Goal: Obtain resource: Download file/media

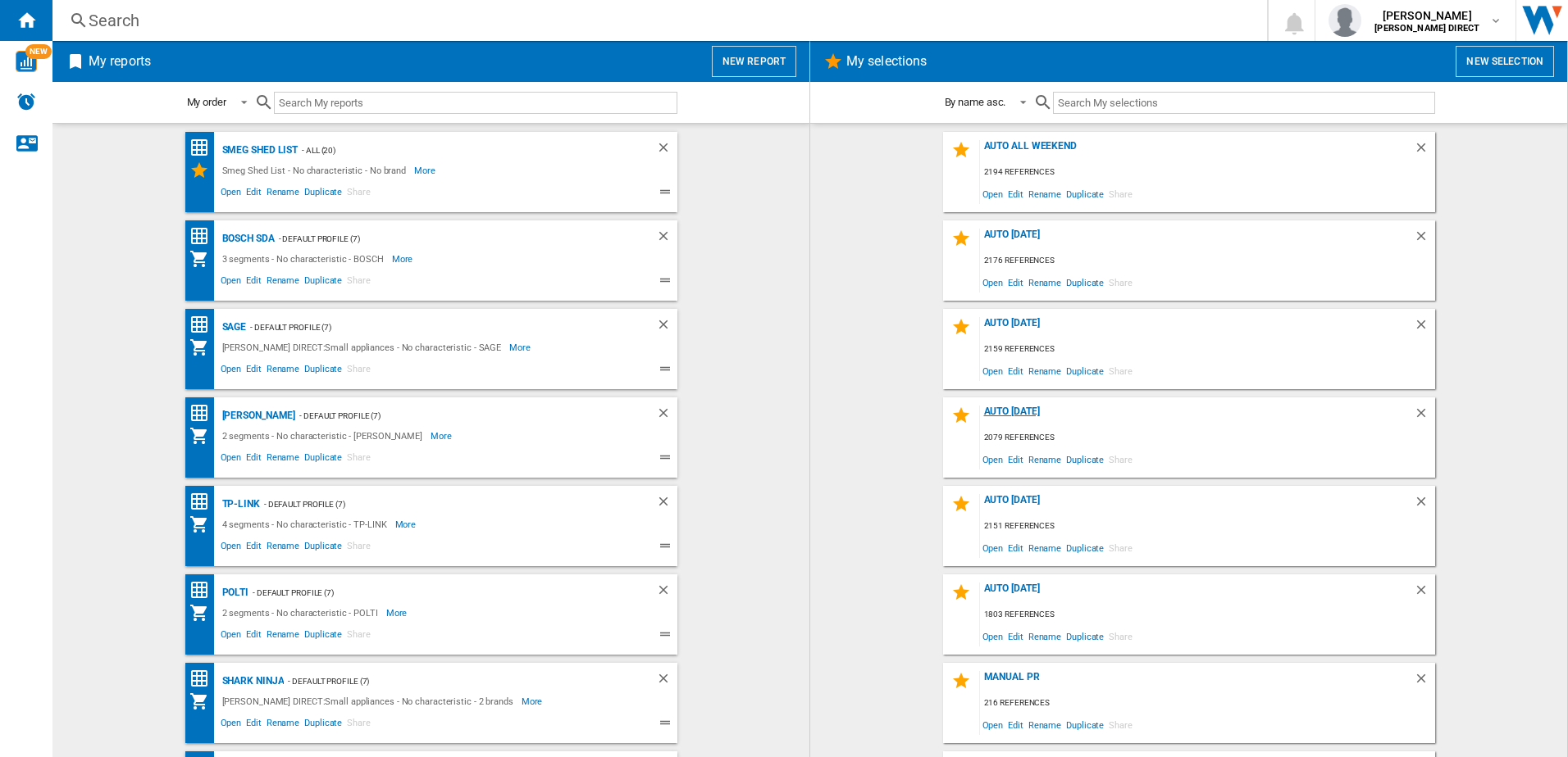
click at [1016, 413] on div "AUTO [DATE]" at bounding box center [1197, 417] width 434 height 22
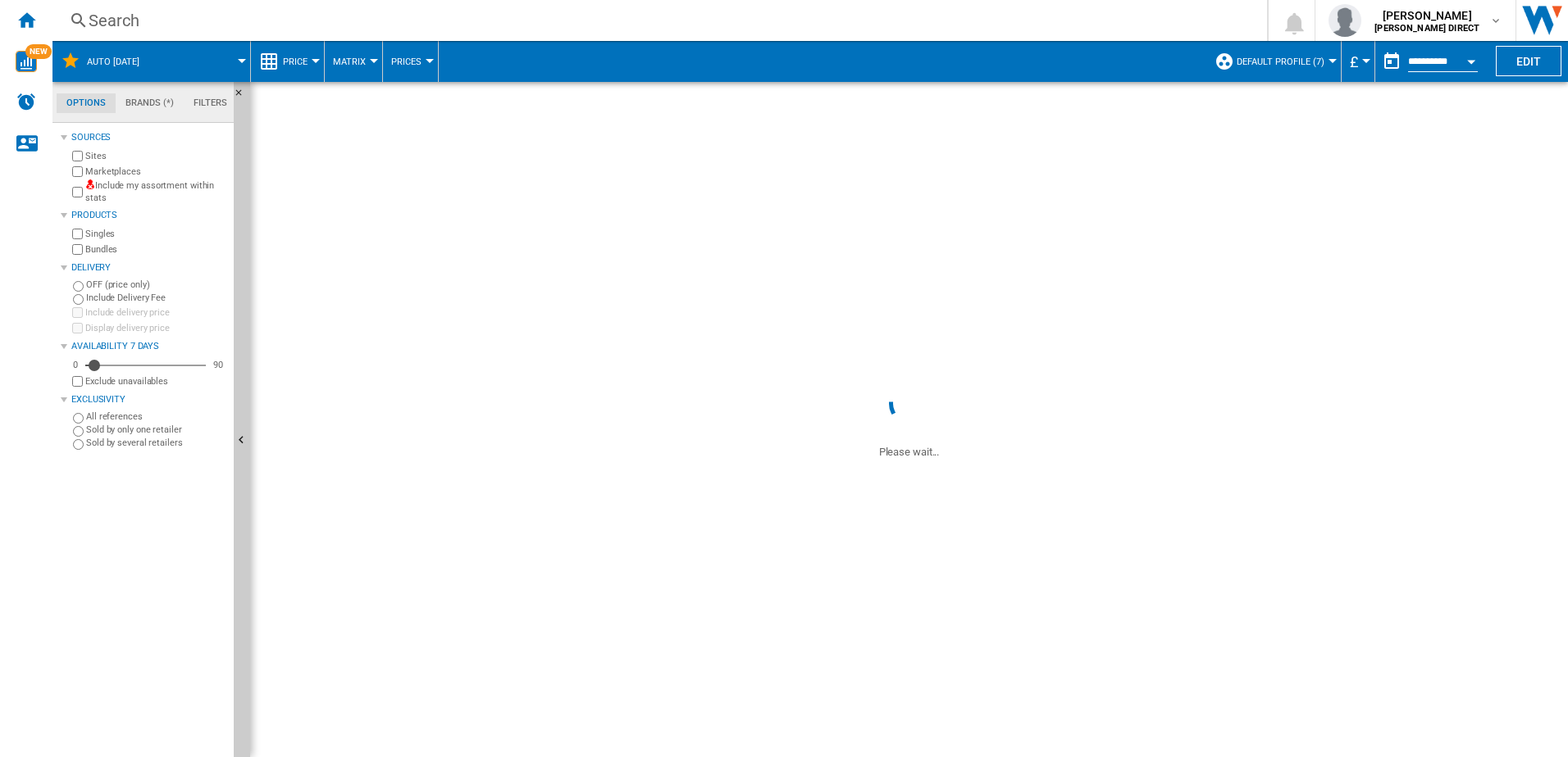
click at [145, 178] on div "Marketplaces" at bounding box center [148, 172] width 158 height 15
click at [145, 183] on label "Include my assortment within stats" at bounding box center [155, 192] width 142 height 25
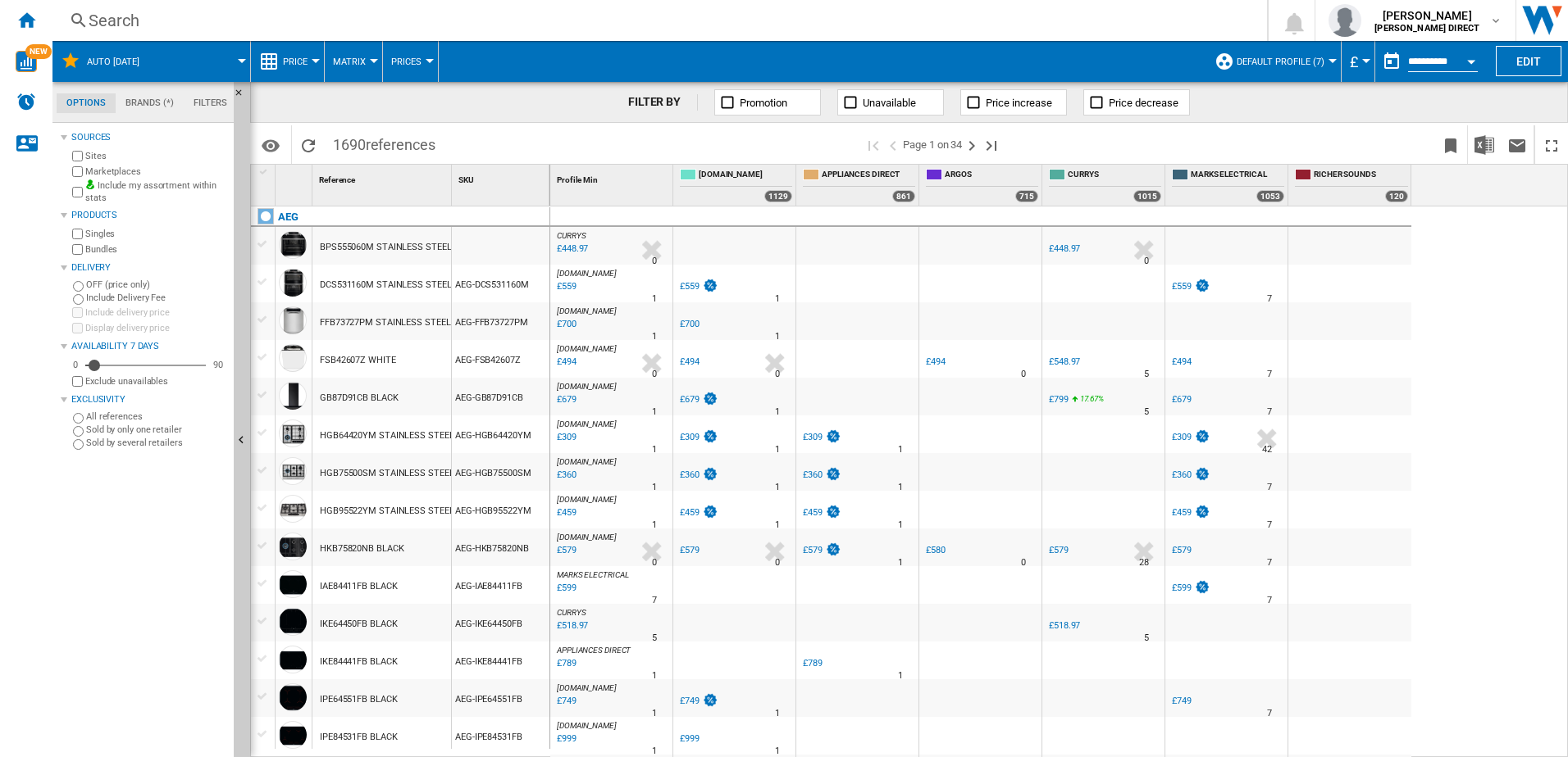
click at [117, 173] on label "Marketplaces" at bounding box center [155, 172] width 142 height 13
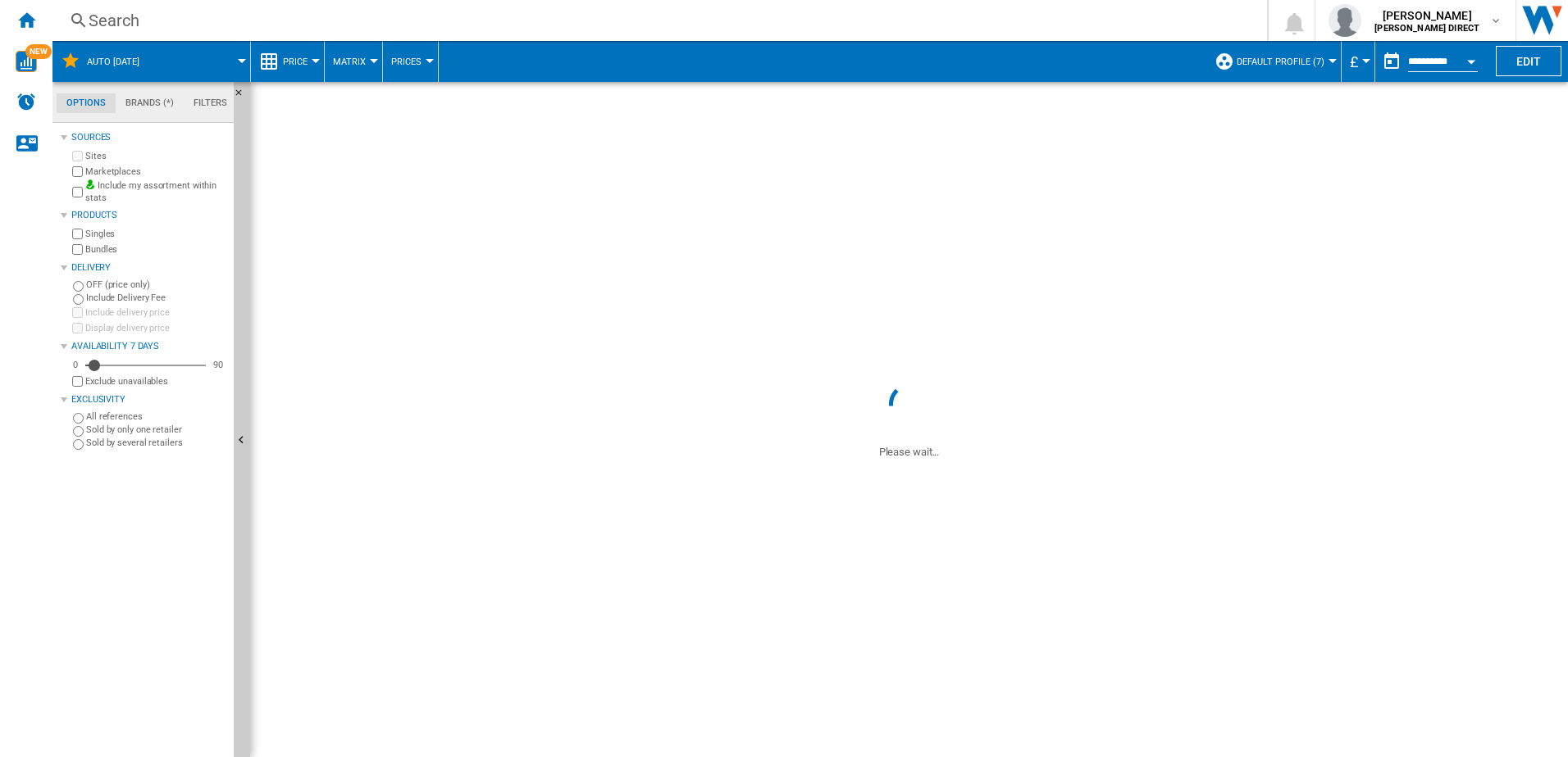
click at [96, 249] on label "Bundles" at bounding box center [155, 249] width 142 height 13
click at [1308, 67] on span "Default profile (7)" at bounding box center [1280, 62] width 88 height 11
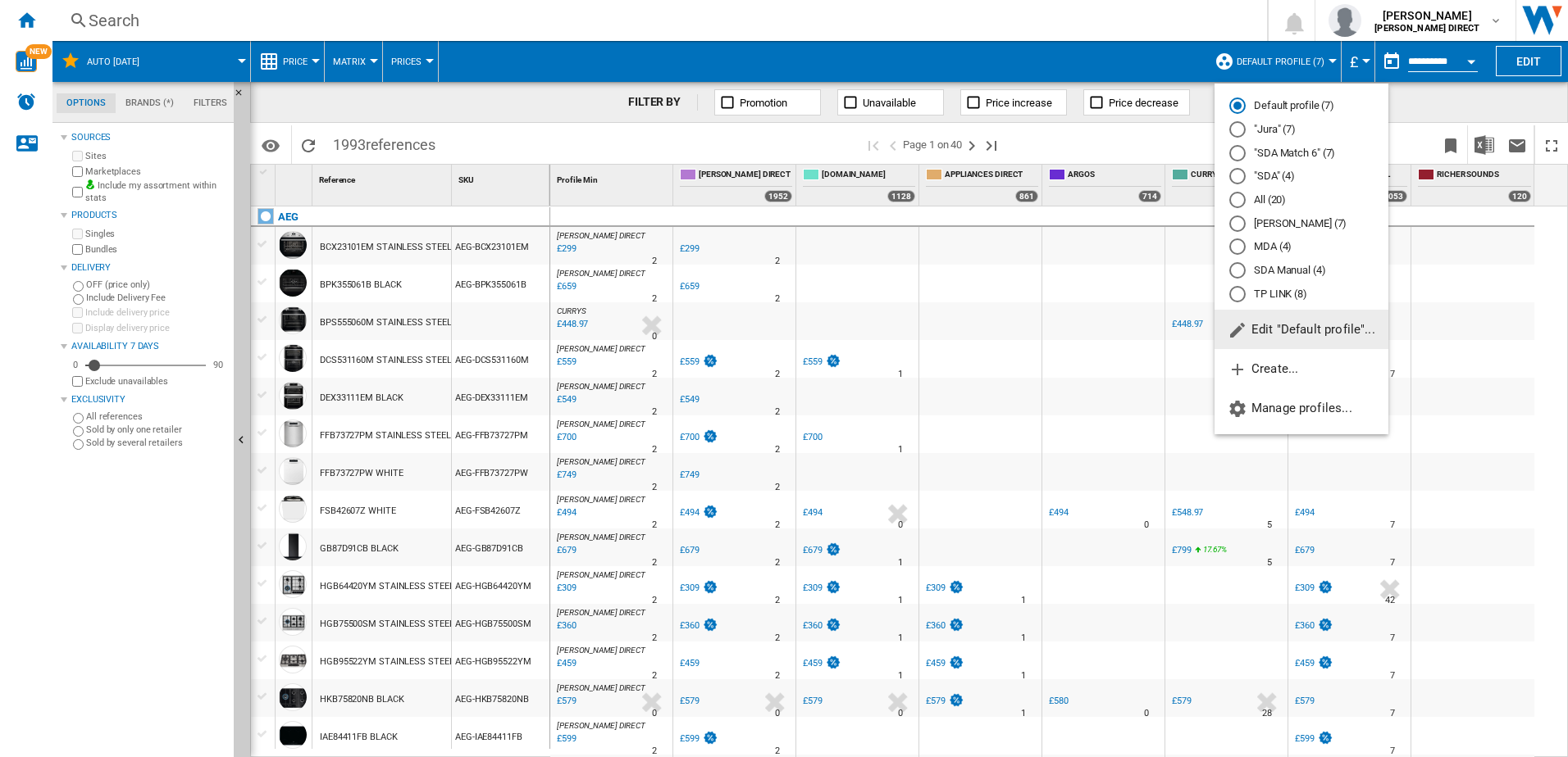
click at [1266, 201] on md-radio-button "All (20)" at bounding box center [1302, 201] width 145 height 15
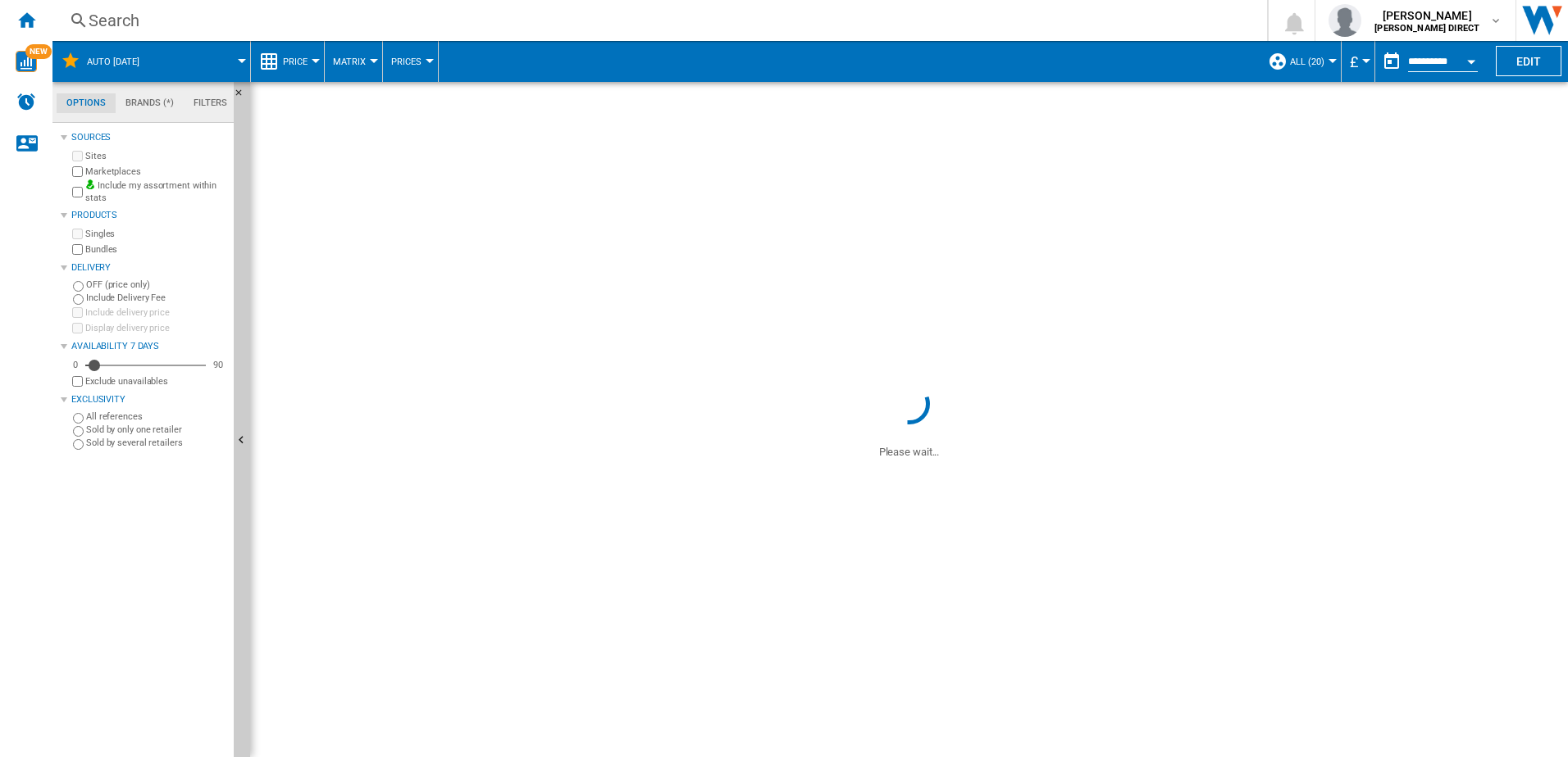
click at [1304, 65] on span "All (20)" at bounding box center [1307, 62] width 35 height 11
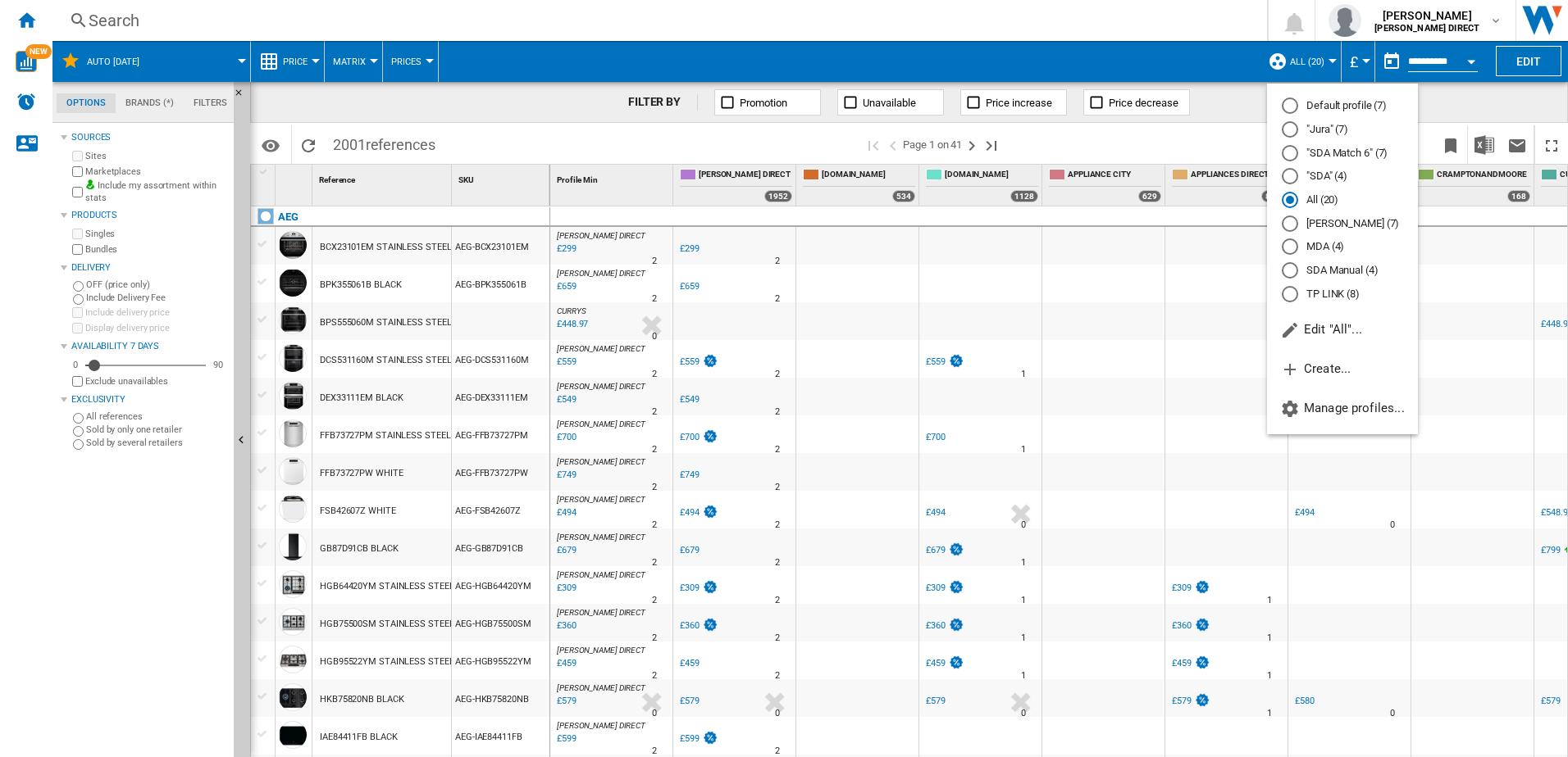
click at [1321, 100] on md-radio-button "Default profile (7)" at bounding box center [1343, 106] width 122 height 15
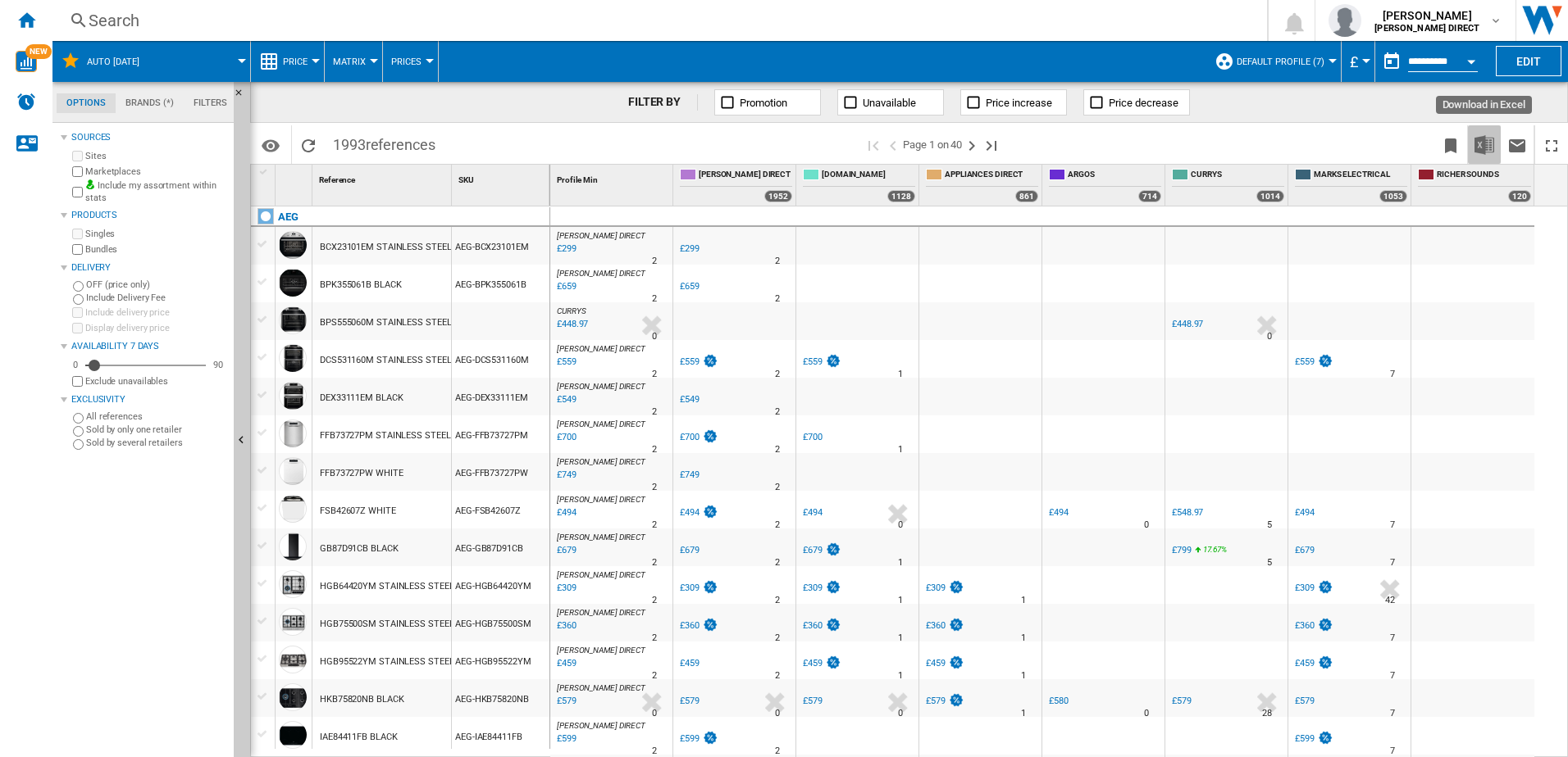
click at [1492, 146] on img "Download in Excel" at bounding box center [1484, 145] width 19 height 19
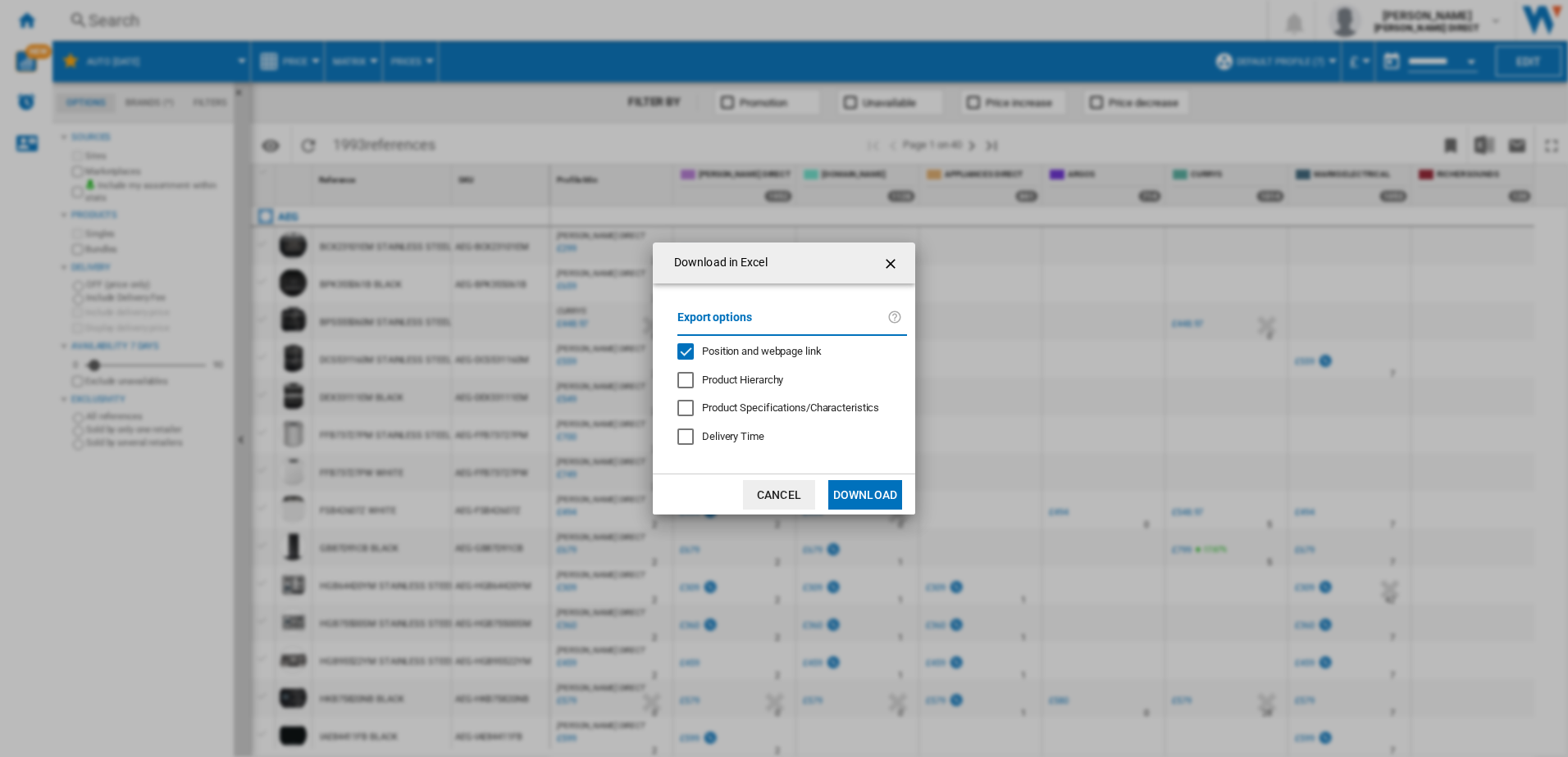
click at [763, 347] on span "Position and webpage link" at bounding box center [762, 351] width 120 height 13
click at [855, 493] on button "Download" at bounding box center [866, 495] width 74 height 30
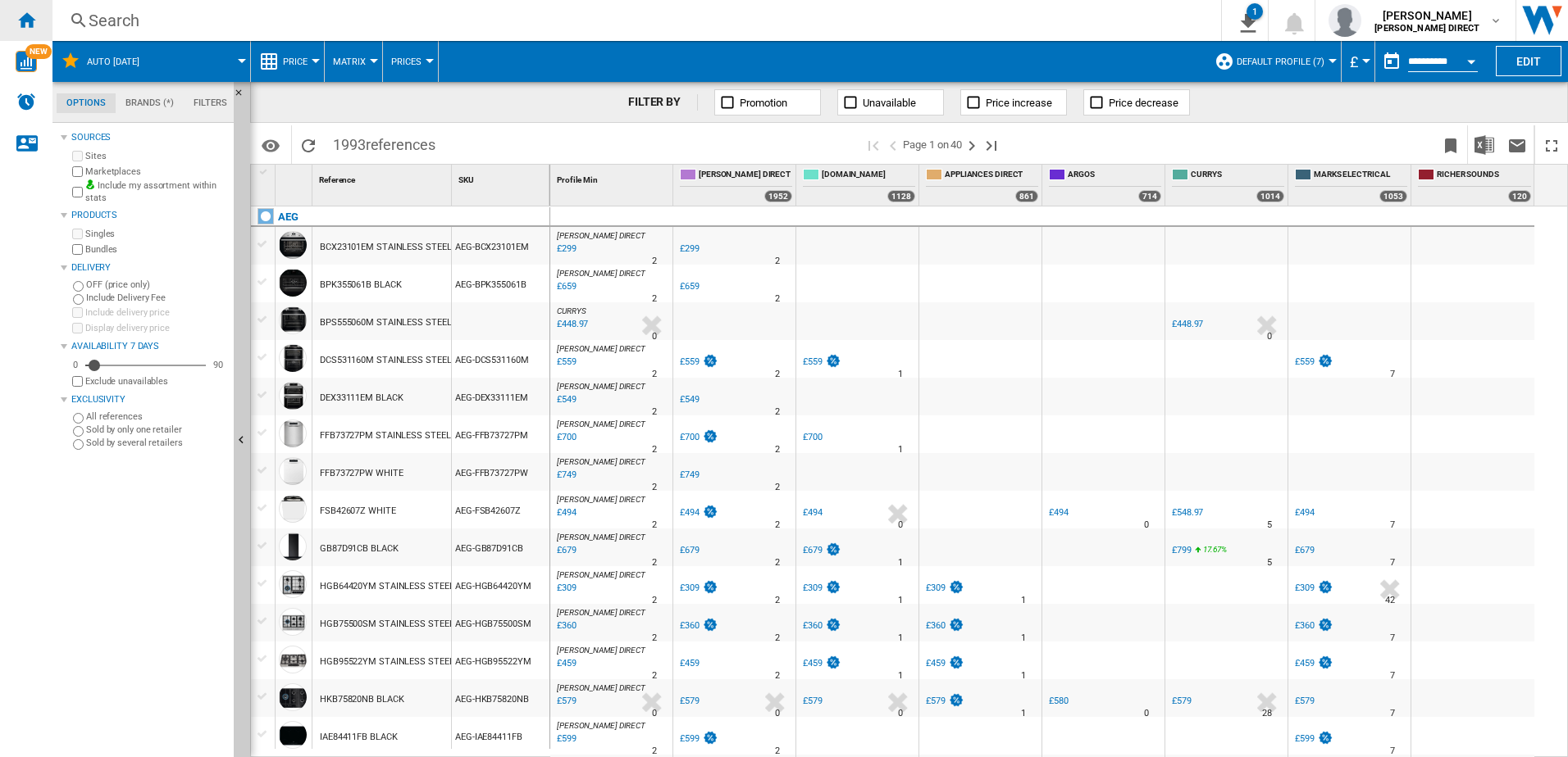
click at [30, 16] on ng-md-icon "Home" at bounding box center [26, 19] width 19 height 19
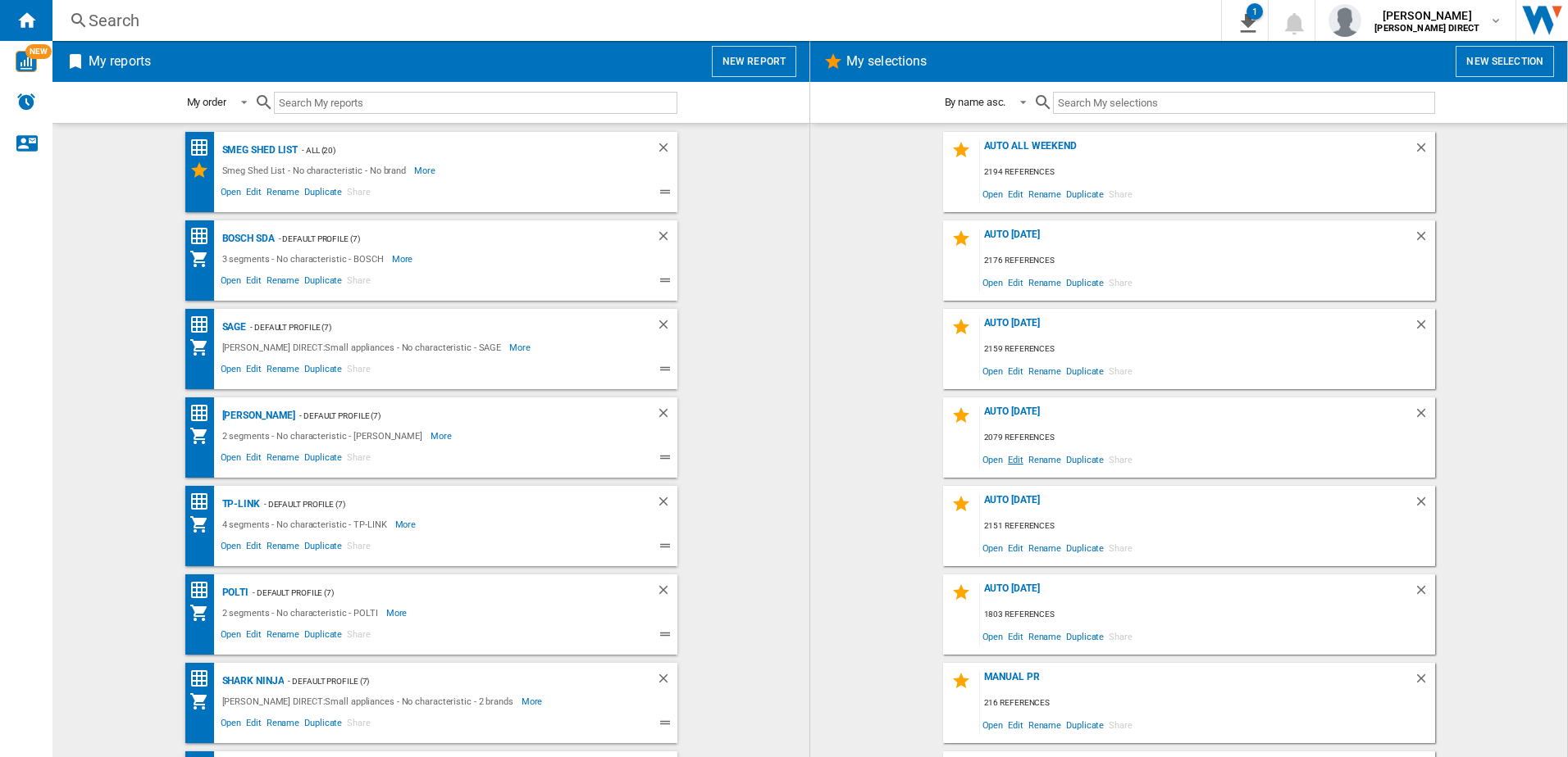
click at [1008, 459] on span "Edit" at bounding box center [1015, 459] width 20 height 22
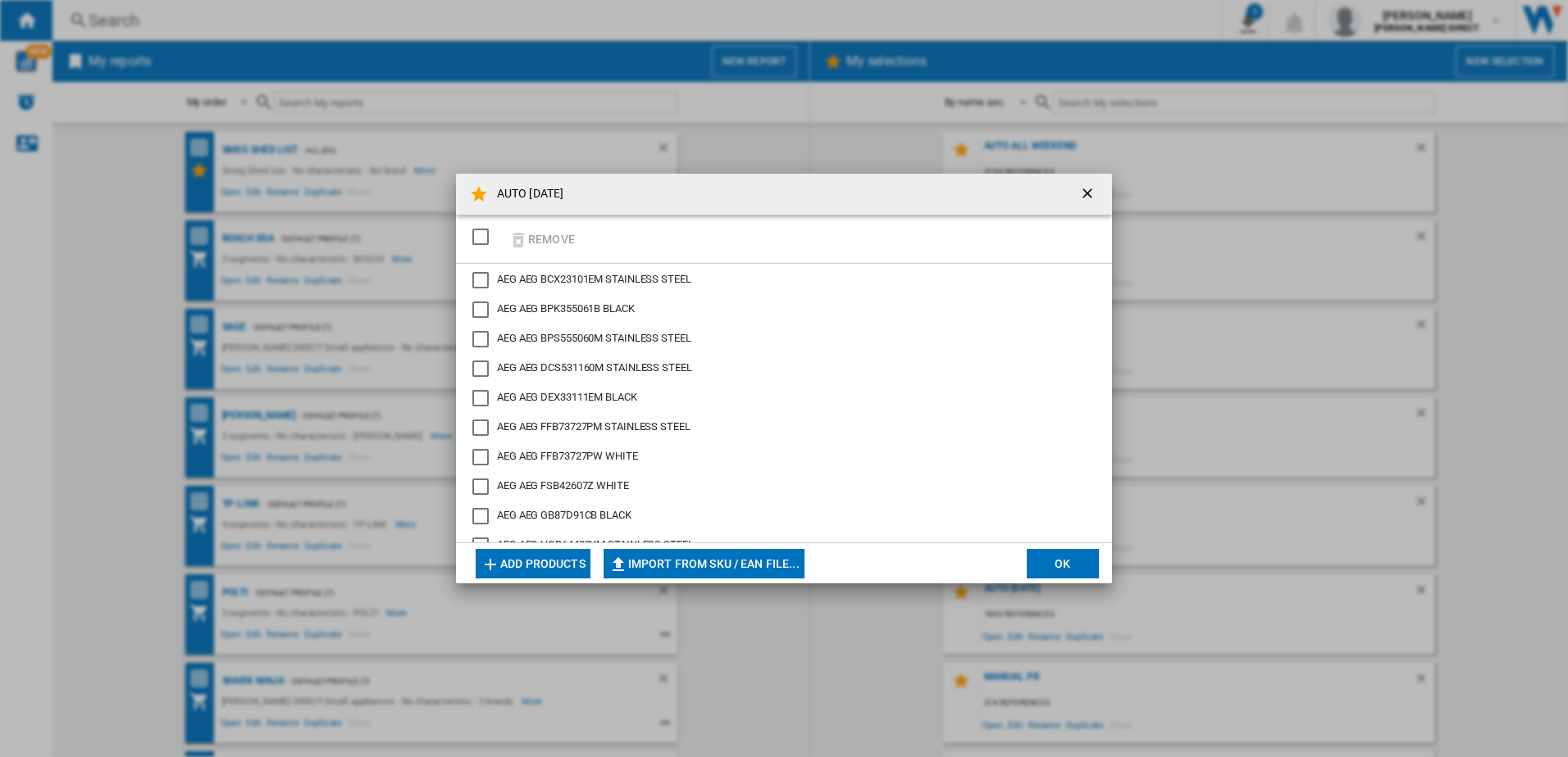
click at [488, 234] on div "SELECTIONS.EDITION_POPUP.SELECT_DESELECT" at bounding box center [481, 236] width 16 height 16
click at [528, 240] on ng-md-icon "button" at bounding box center [518, 240] width 19 height 19
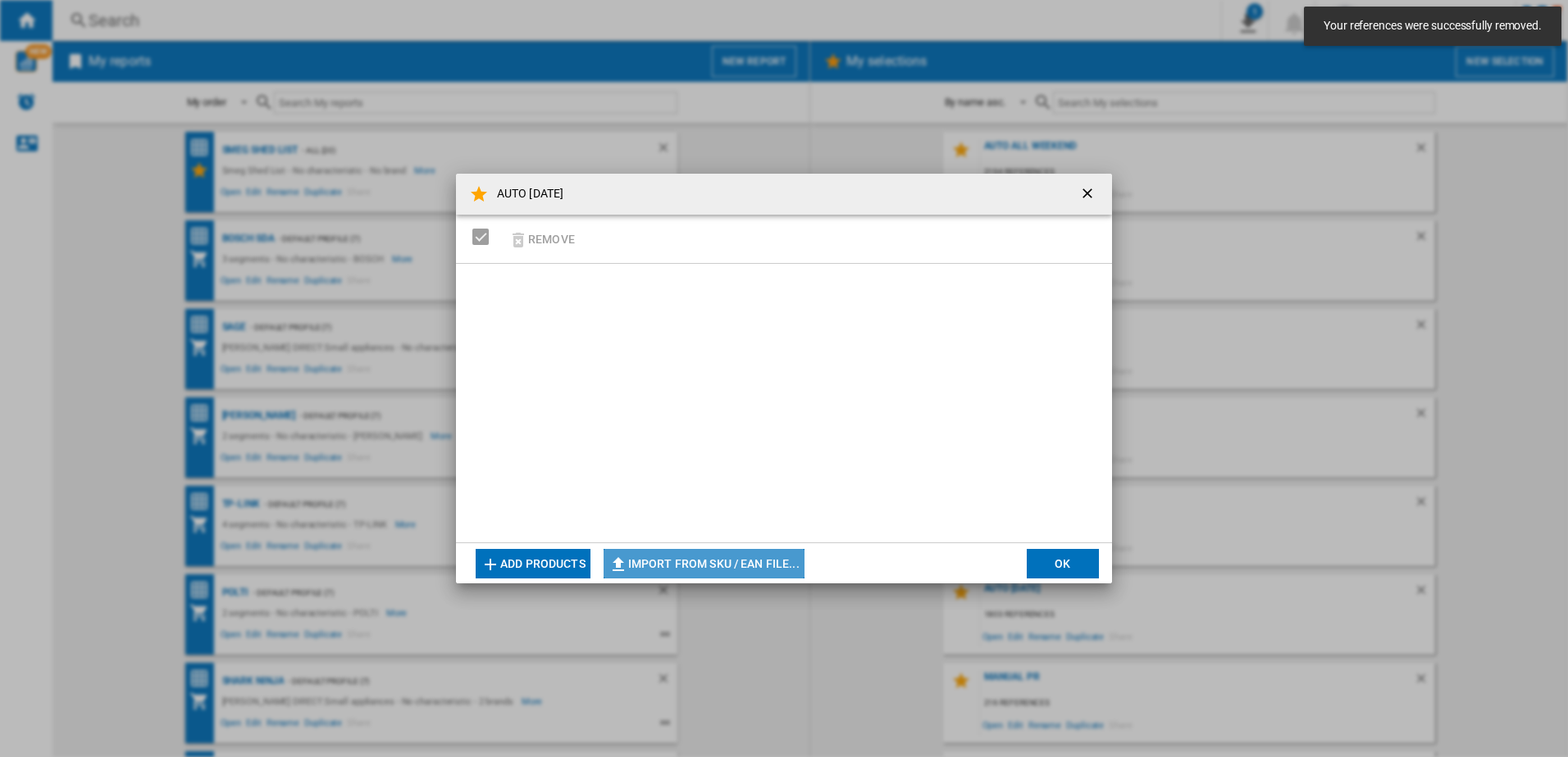
click at [773, 554] on button "Import from SKU / EAN file..." at bounding box center [704, 564] width 201 height 30
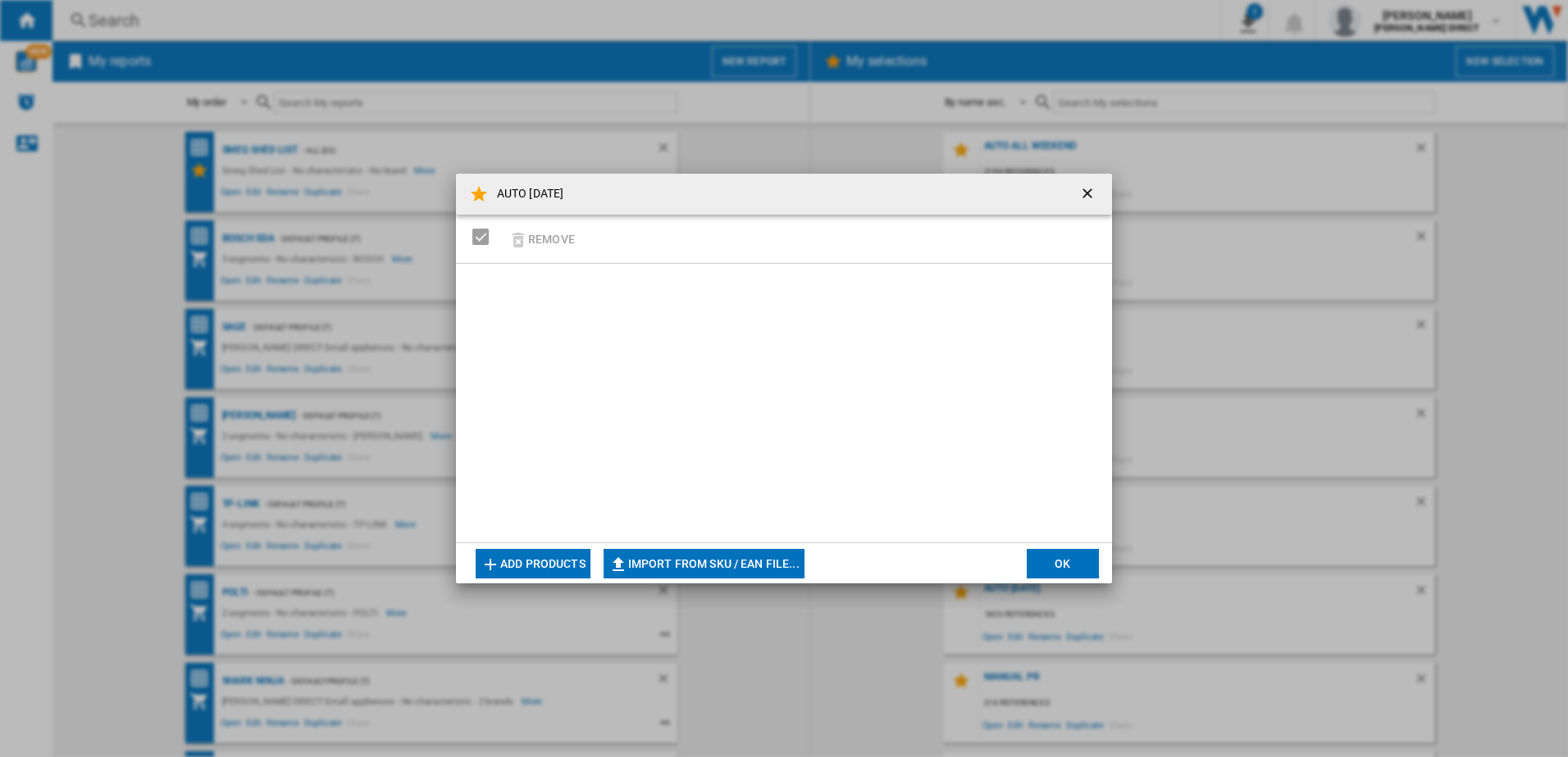
type input "**********"
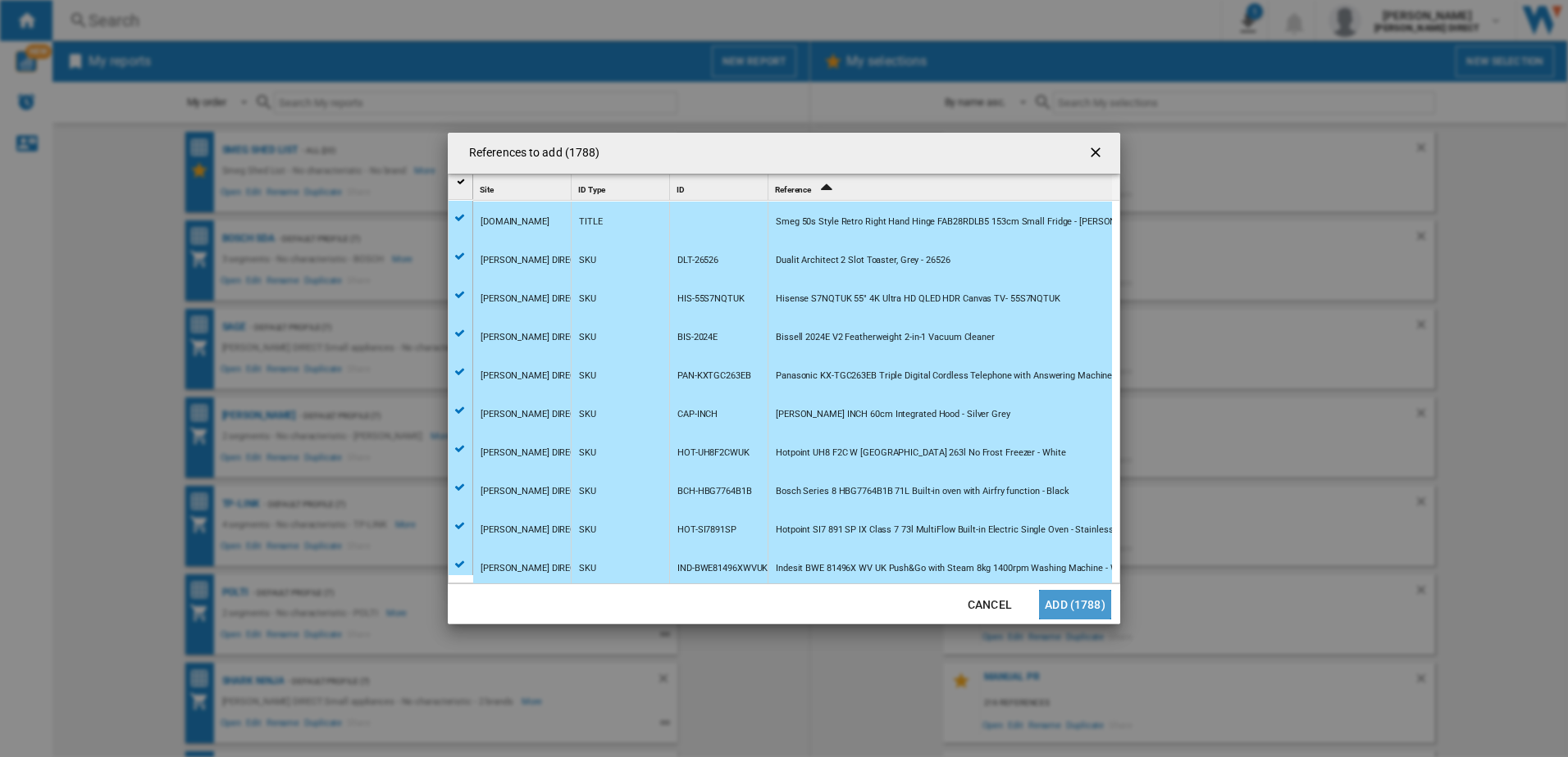
click at [1051, 606] on button "Add (1788)" at bounding box center [1075, 605] width 72 height 30
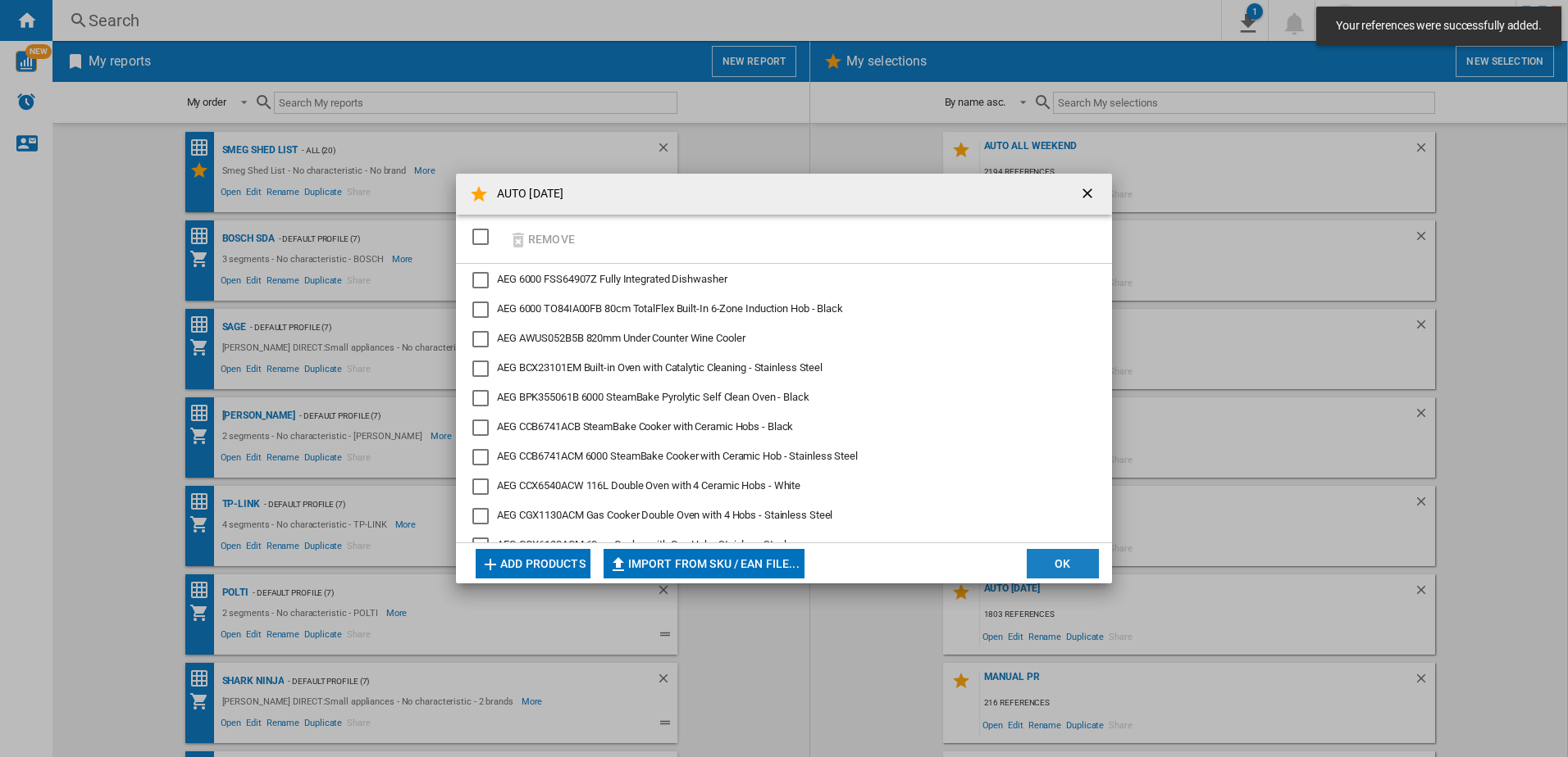
click at [1044, 554] on button "OK" at bounding box center [1062, 564] width 72 height 30
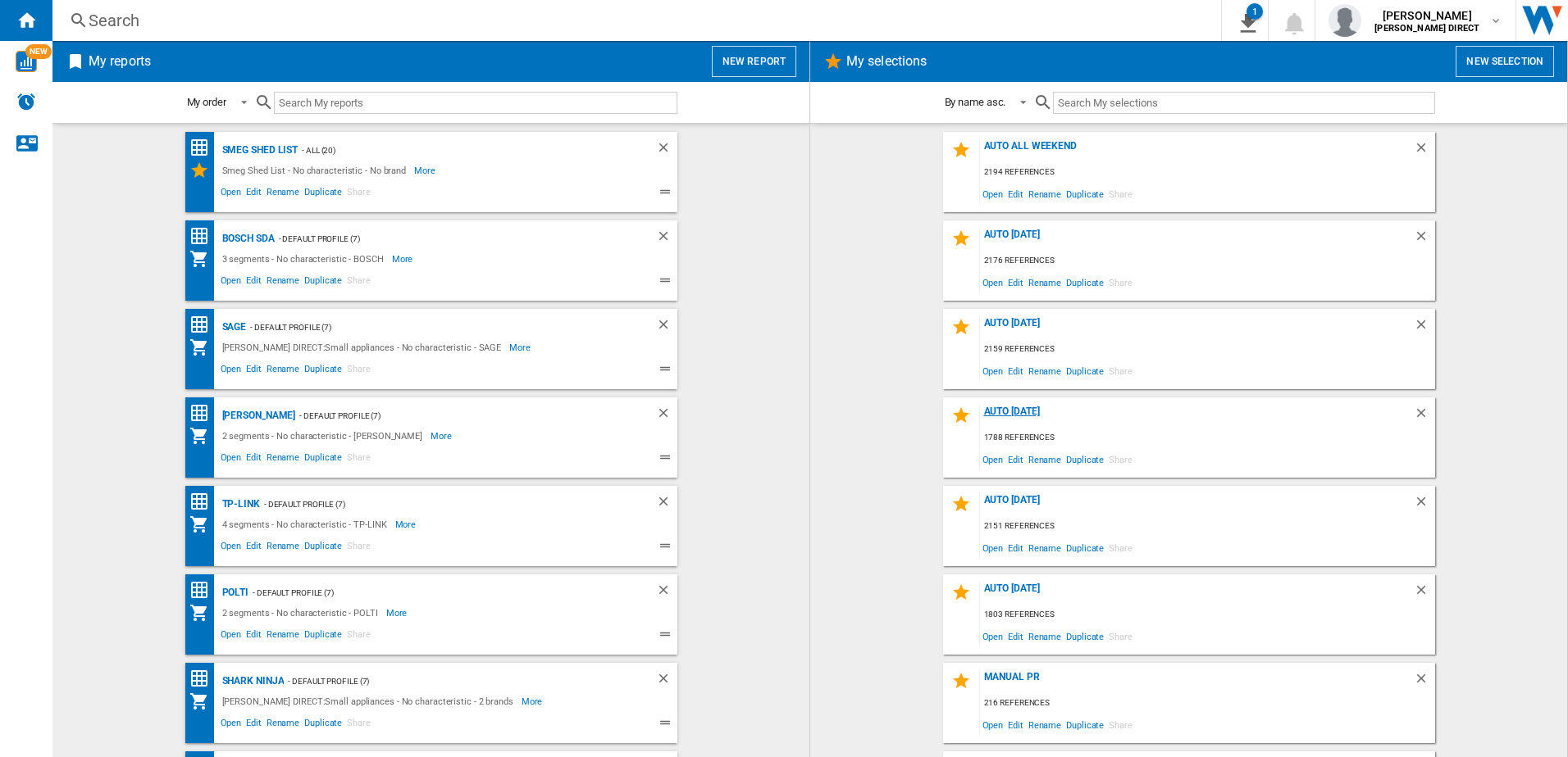
click at [1038, 416] on div "AUTO [DATE]" at bounding box center [1197, 417] width 434 height 22
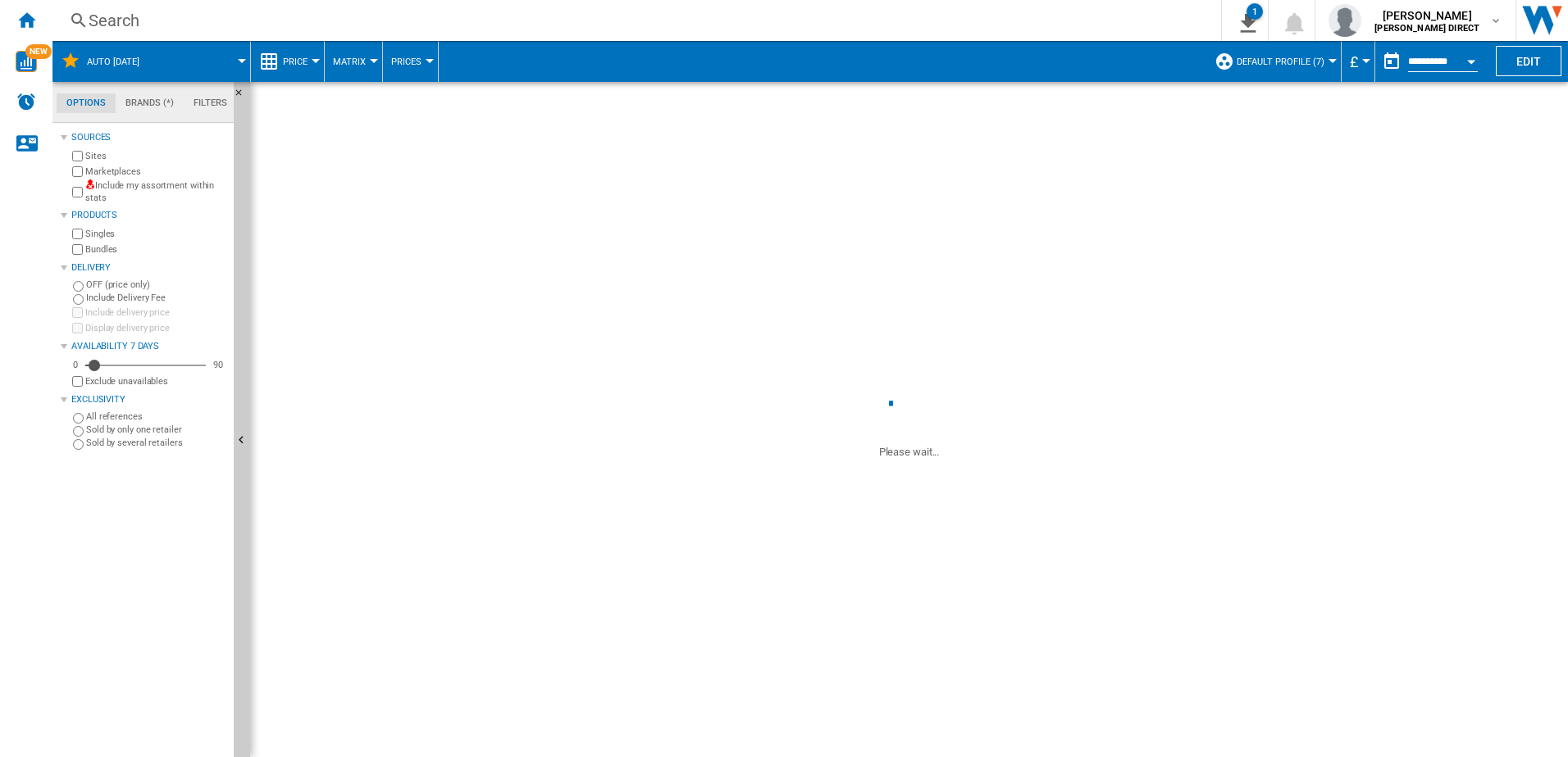
click at [138, 185] on label "Include my assortment within stats" at bounding box center [155, 192] width 142 height 25
click at [125, 170] on label "Marketplaces" at bounding box center [155, 172] width 142 height 13
click at [110, 249] on label "Bundles" at bounding box center [155, 249] width 142 height 13
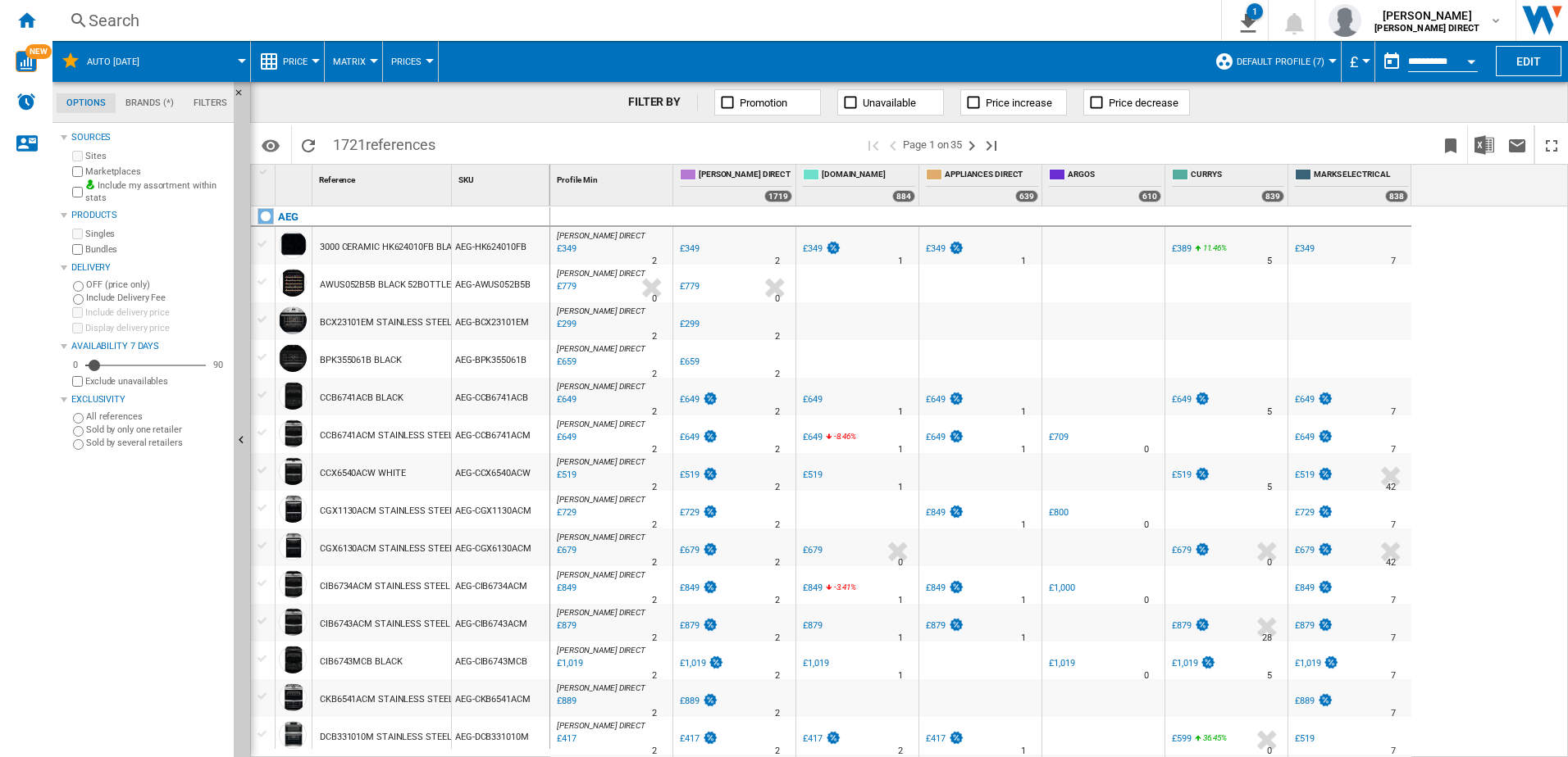
click at [1295, 57] on span "Default profile (7)" at bounding box center [1280, 62] width 88 height 11
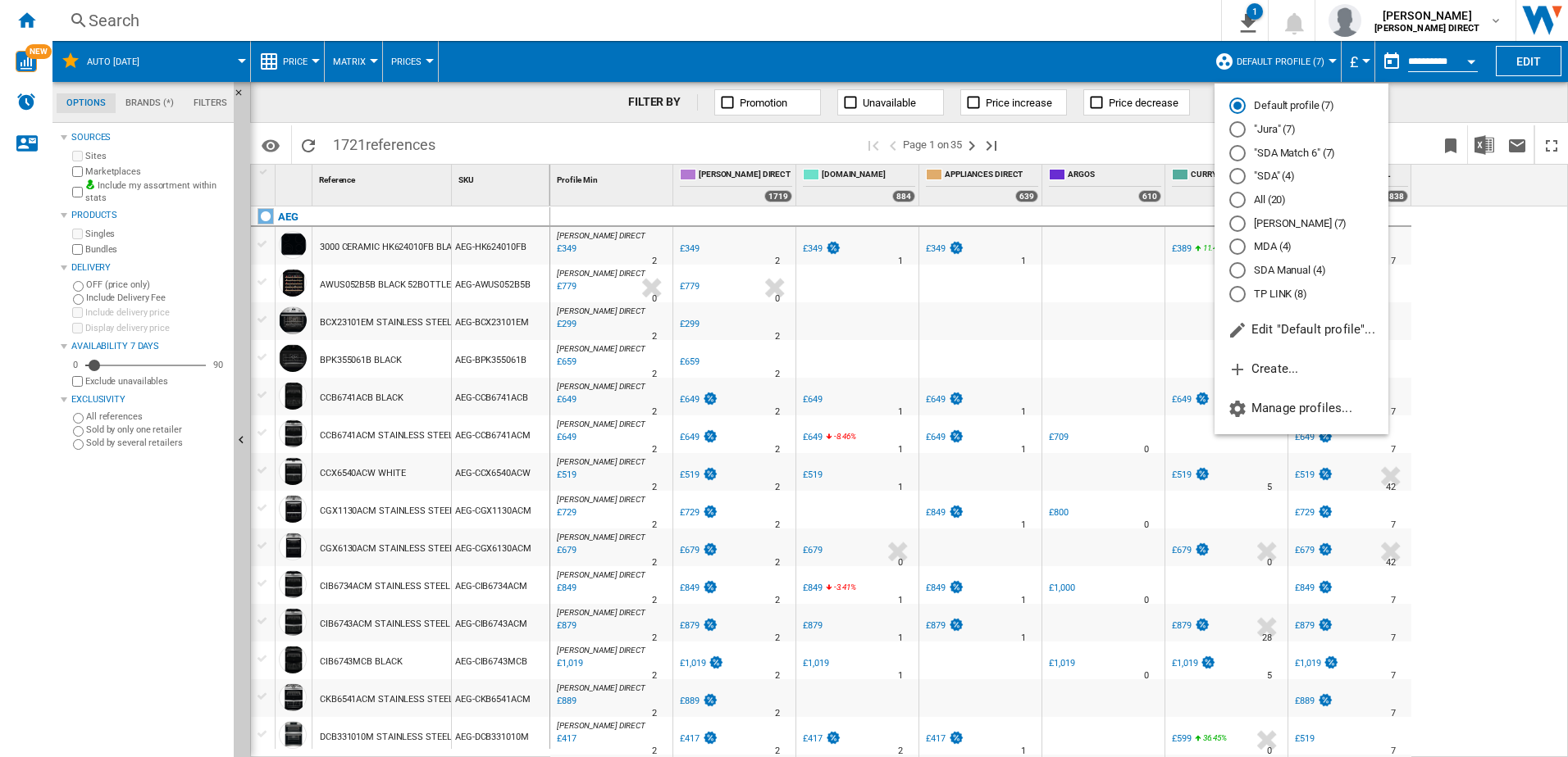
click at [1142, 56] on md-backdrop at bounding box center [784, 378] width 1568 height 757
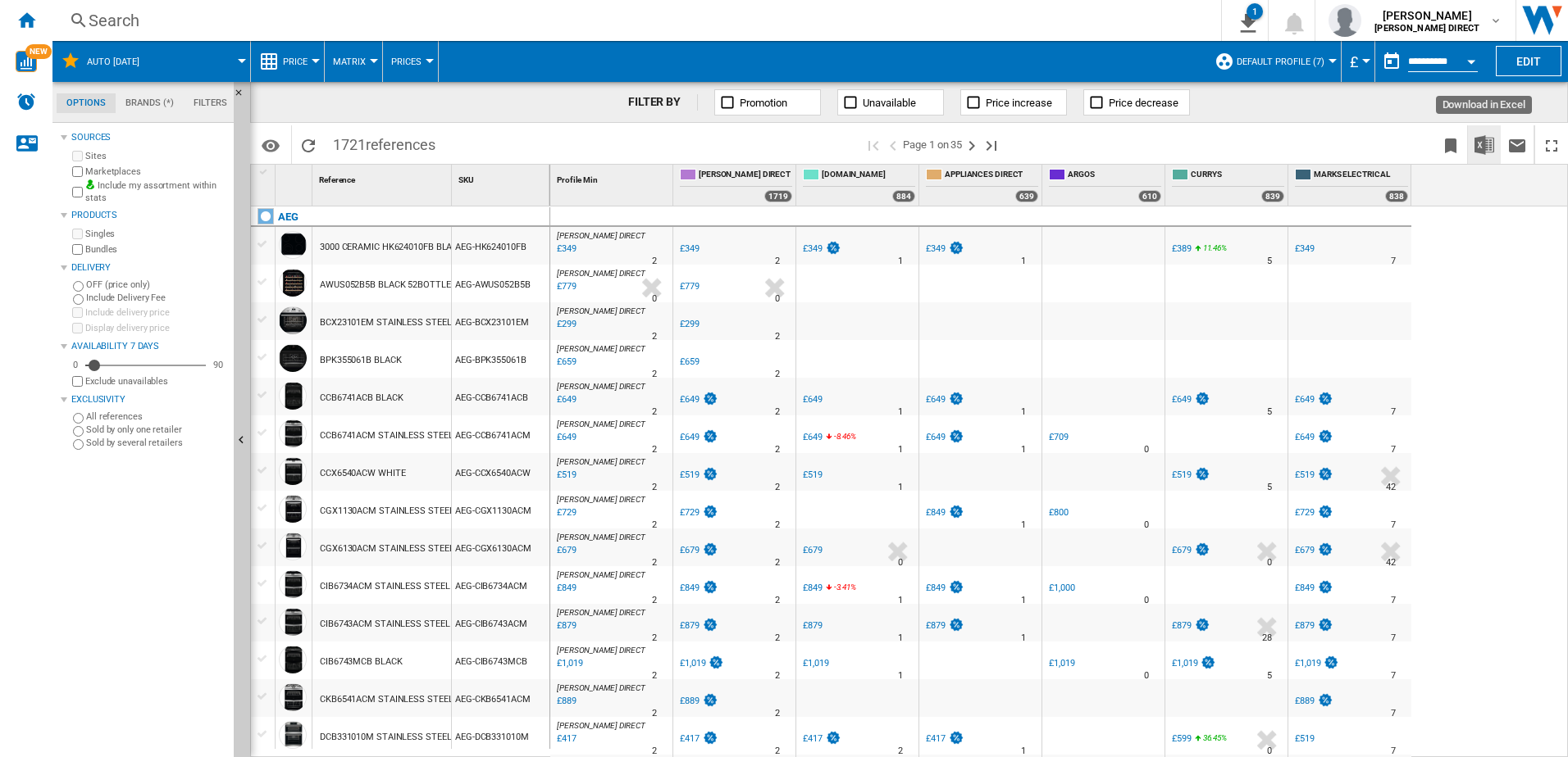
click at [1484, 150] on img "Download in Excel" at bounding box center [1484, 145] width 19 height 19
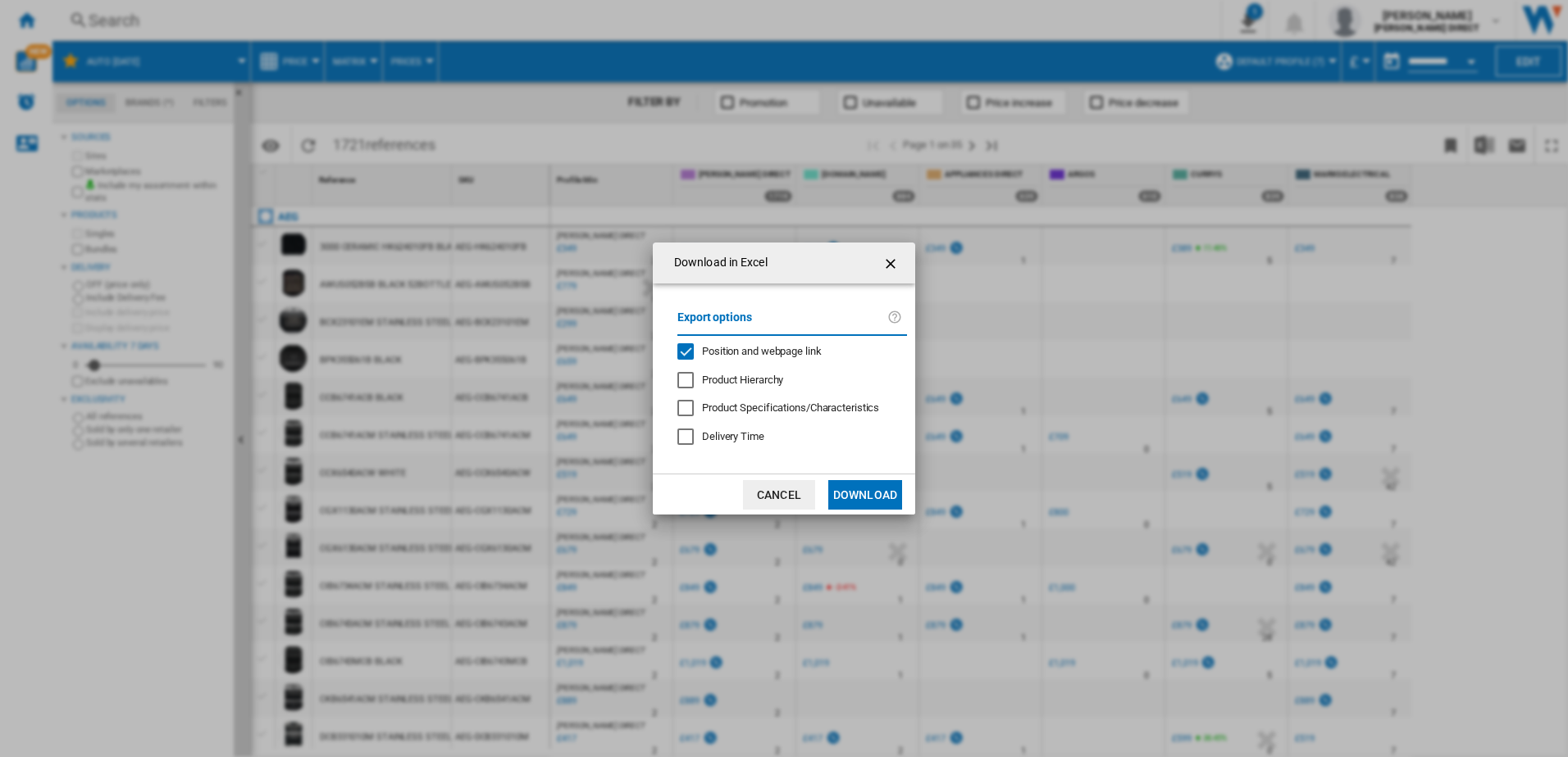
click at [760, 358] on div "Position and webpage link" at bounding box center [762, 351] width 120 height 14
click at [876, 500] on button "Download" at bounding box center [866, 495] width 74 height 30
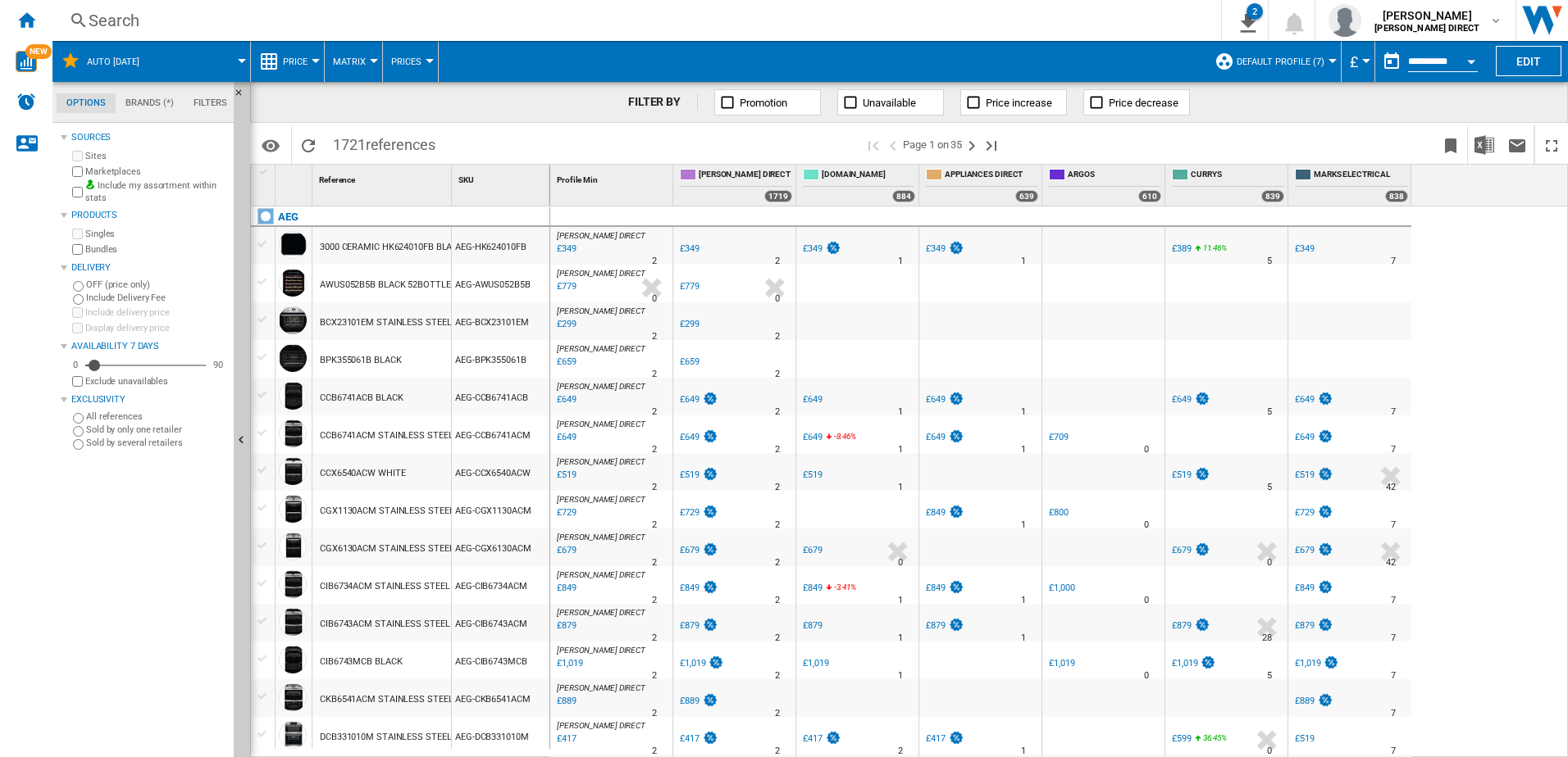
drag, startPoint x: 1502, startPoint y: 321, endPoint x: 1520, endPoint y: 331, distance: 20.6
click at [1503, 321] on div "[PERSON_NAME] DIRECT : [PERSON_NAME] DIRECT 0.0 % £349 % N/A 2 [PERSON_NAME] DI…" at bounding box center [1059, 482] width 1019 height 552
